Goal: Transaction & Acquisition: Purchase product/service

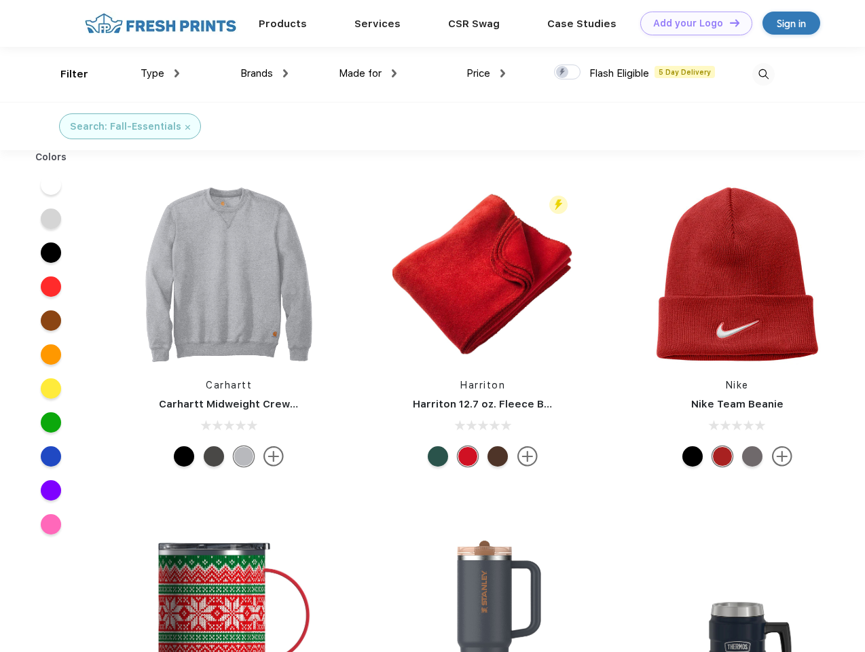
click at [692, 23] on link "Add your Logo Design Tool" at bounding box center [697, 24] width 112 height 24
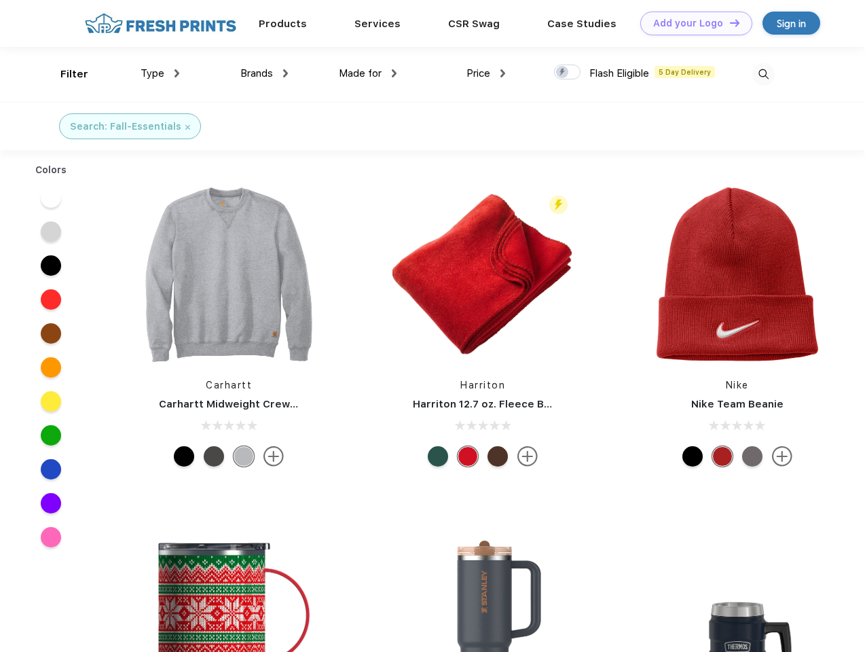
click at [0, 0] on div "Design Tool" at bounding box center [0, 0] width 0 height 0
click at [729, 22] on link "Add your Logo Design Tool" at bounding box center [697, 24] width 112 height 24
click at [65, 74] on div "Filter" at bounding box center [74, 75] width 28 height 16
click at [160, 73] on span "Type" at bounding box center [153, 73] width 24 height 12
click at [264, 73] on span "Brands" at bounding box center [256, 73] width 33 height 12
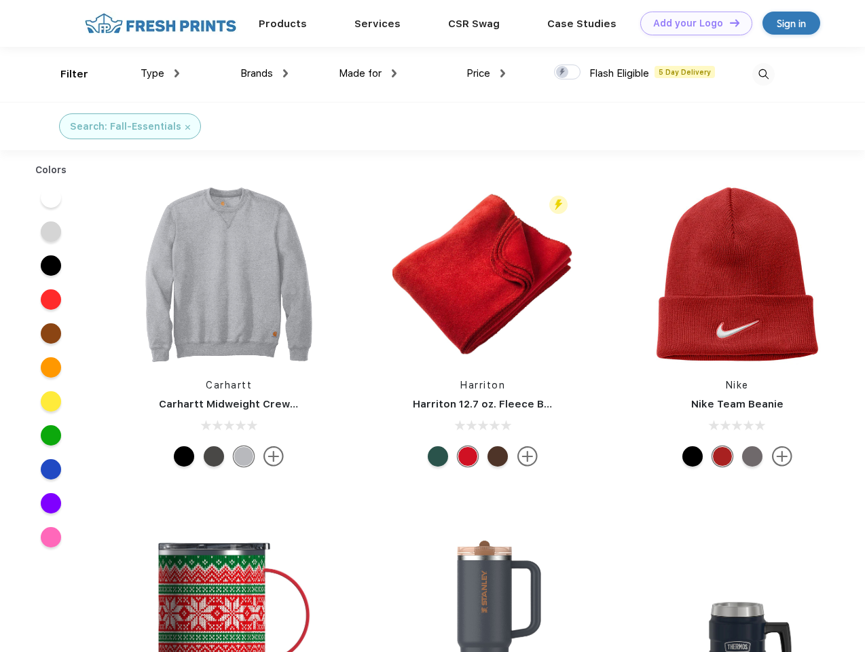
click at [368, 73] on span "Made for" at bounding box center [360, 73] width 43 height 12
click at [486, 73] on span "Price" at bounding box center [479, 73] width 24 height 12
click at [568, 73] on div at bounding box center [567, 72] width 26 height 15
click at [563, 73] on input "checkbox" at bounding box center [558, 68] width 9 height 9
click at [764, 74] on img at bounding box center [764, 74] width 22 height 22
